Goal: Task Accomplishment & Management: Use online tool/utility

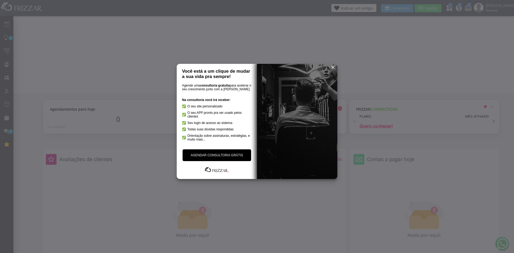
click at [331, 67] on span "reset" at bounding box center [332, 67] width 5 height 5
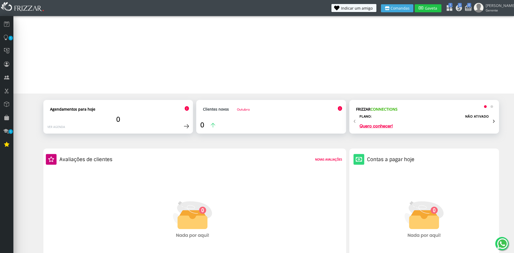
click at [436, 7] on span "Gaveta" at bounding box center [430, 8] width 13 height 4
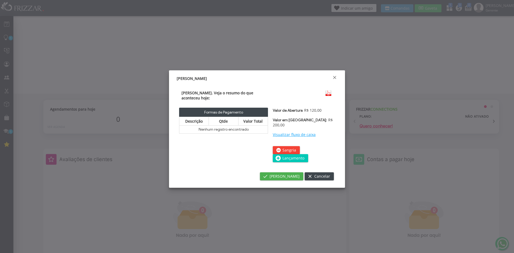
click at [291, 155] on span "Lançamento" at bounding box center [293, 158] width 22 height 8
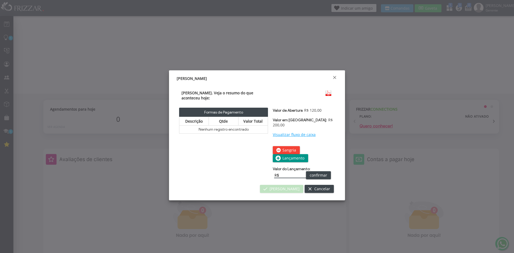
click at [286, 173] on input "R$" at bounding box center [290, 176] width 32 height 6
type input "R$ 15,00"
click at [319, 173] on span "confirmar" at bounding box center [317, 175] width 17 height 8
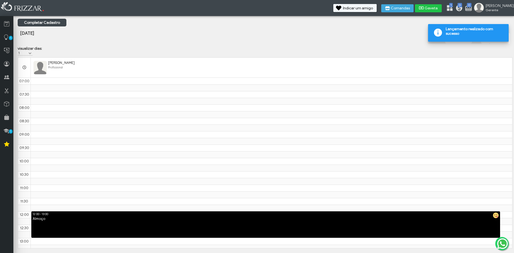
scroll to position [257, 0]
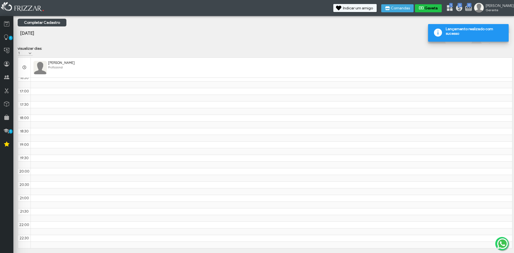
click at [438, 10] on span "Gaveta" at bounding box center [430, 8] width 13 height 4
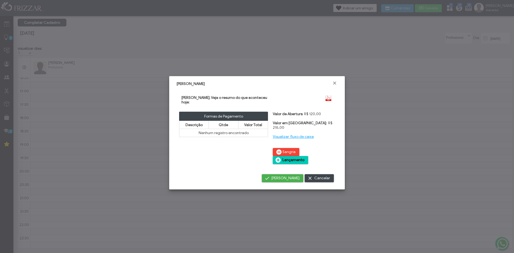
click at [304, 156] on span "Lançamento" at bounding box center [293, 160] width 22 height 8
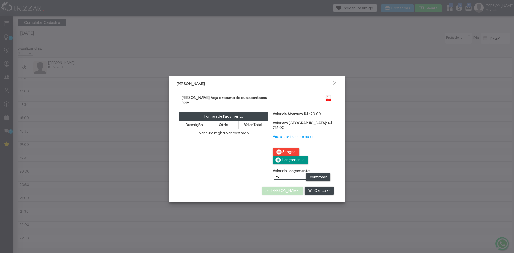
click at [291, 174] on input "R$" at bounding box center [290, 177] width 32 height 6
type input "R$ 20,00"
click at [320, 173] on span "confirmar" at bounding box center [317, 177] width 17 height 8
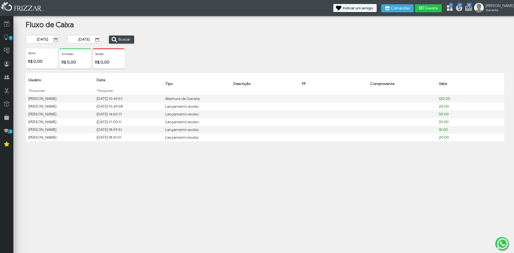
click at [438, 8] on span "Gaveta" at bounding box center [430, 8] width 13 height 4
